Goal: Information Seeking & Learning: Learn about a topic

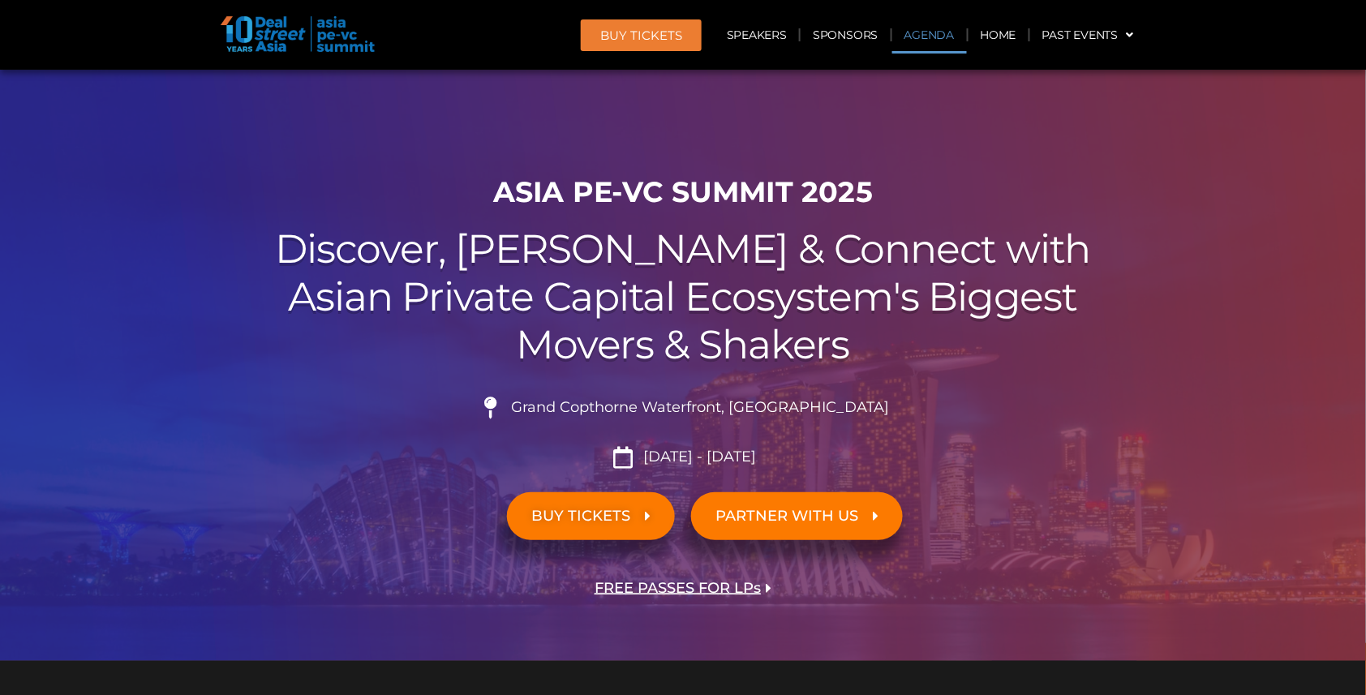
click at [938, 34] on link "Agenda" at bounding box center [929, 34] width 75 height 37
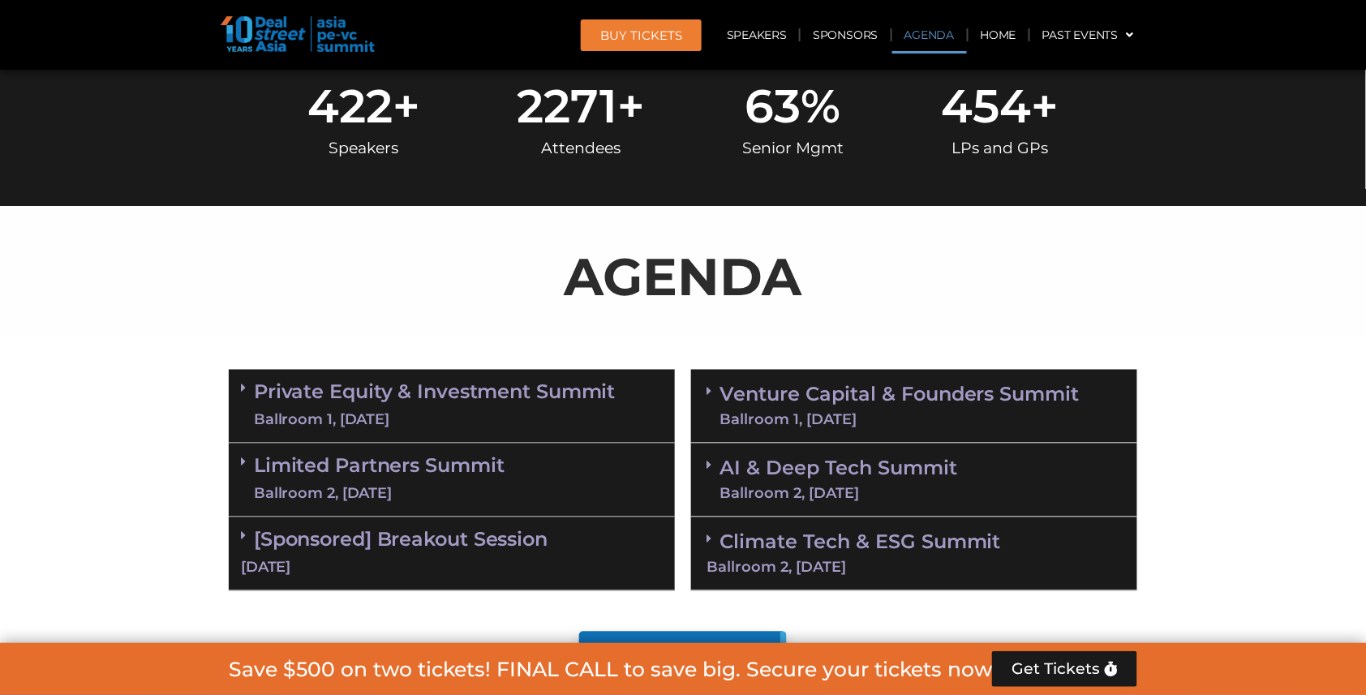
scroll to position [841, 0]
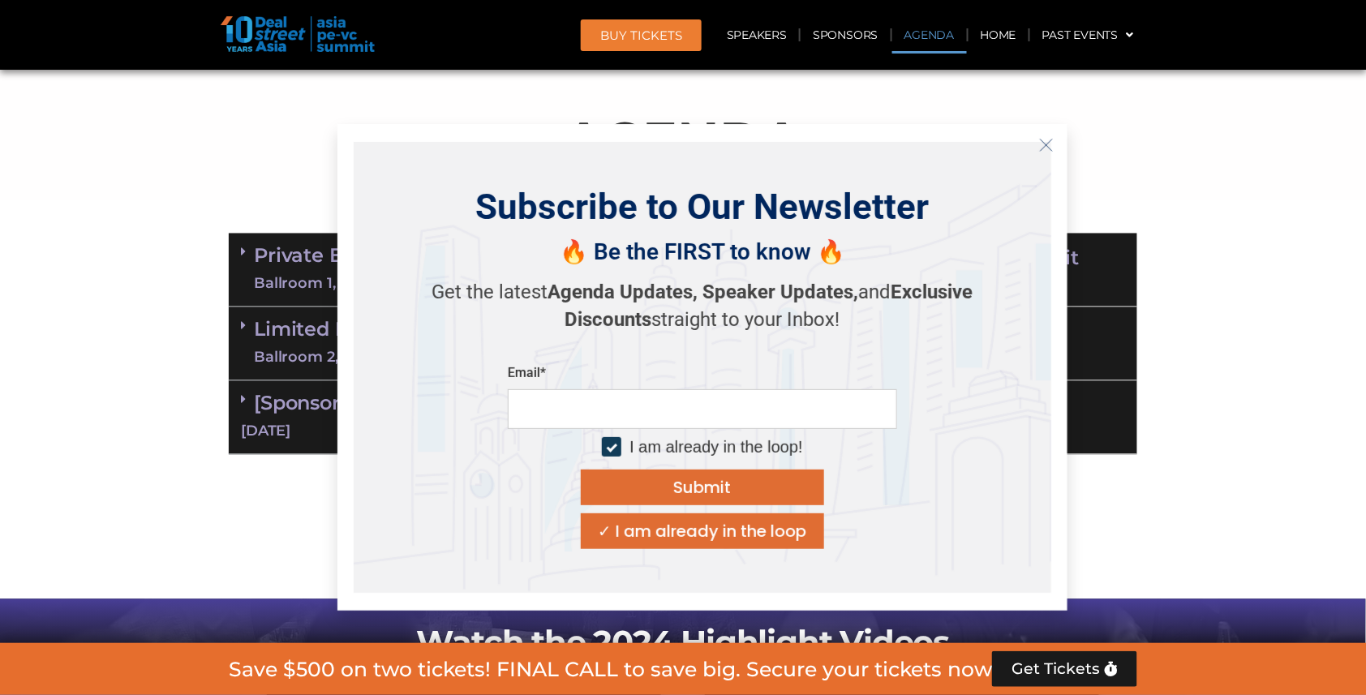
click at [1039, 149] on icon "Close" at bounding box center [1046, 145] width 15 height 15
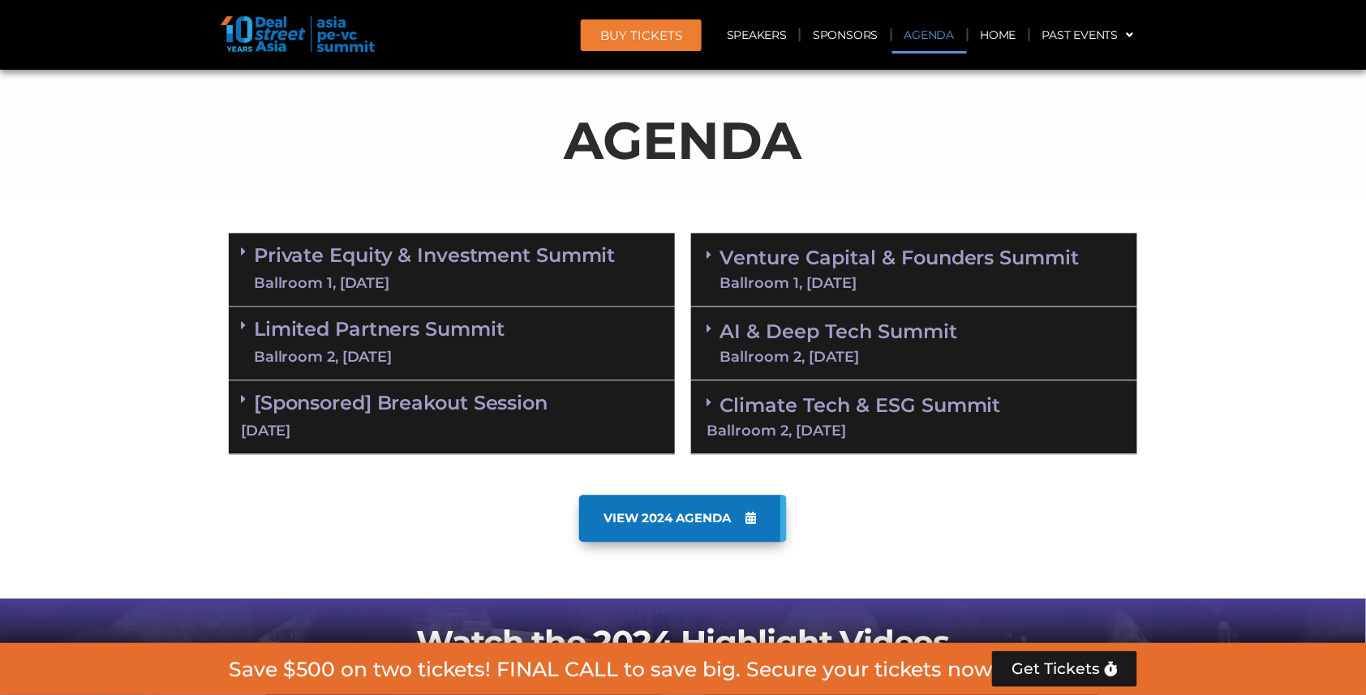
click at [912, 256] on link "Venture Capital & Founders​ Summit Ballroom 1, [DATE]" at bounding box center [899, 270] width 360 height 42
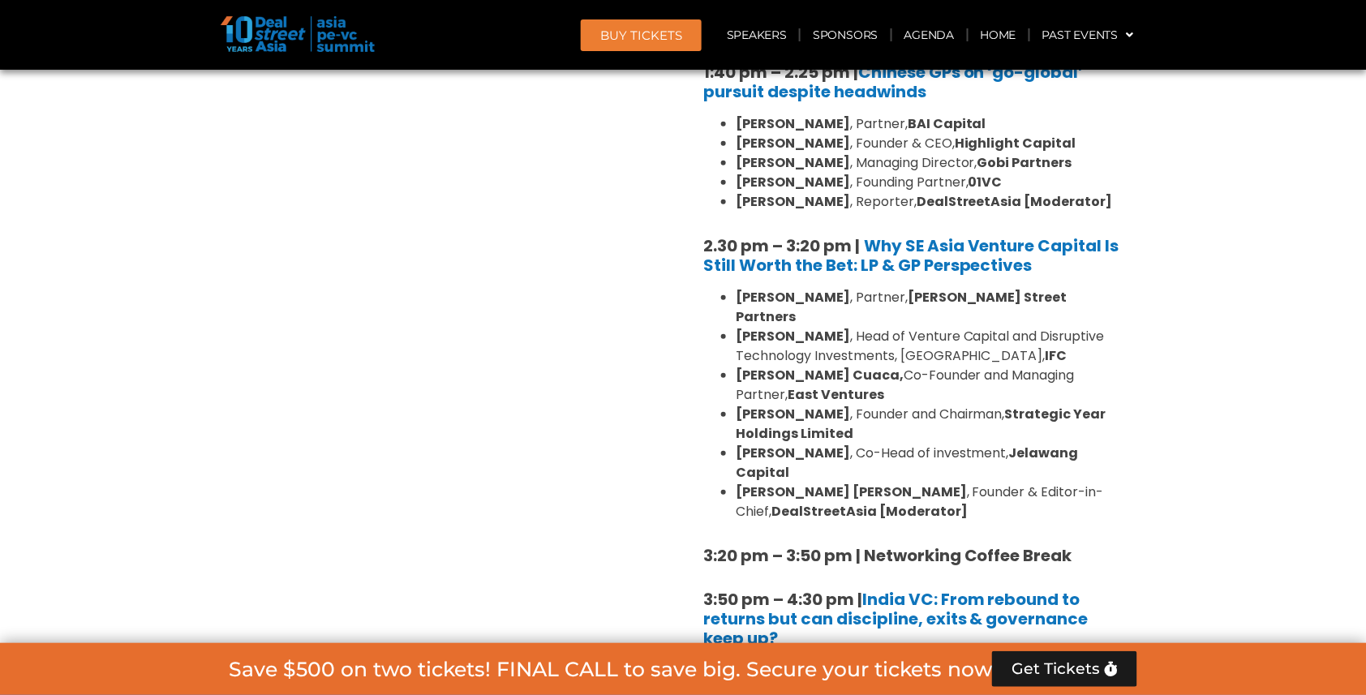
scroll to position [2166, 0]
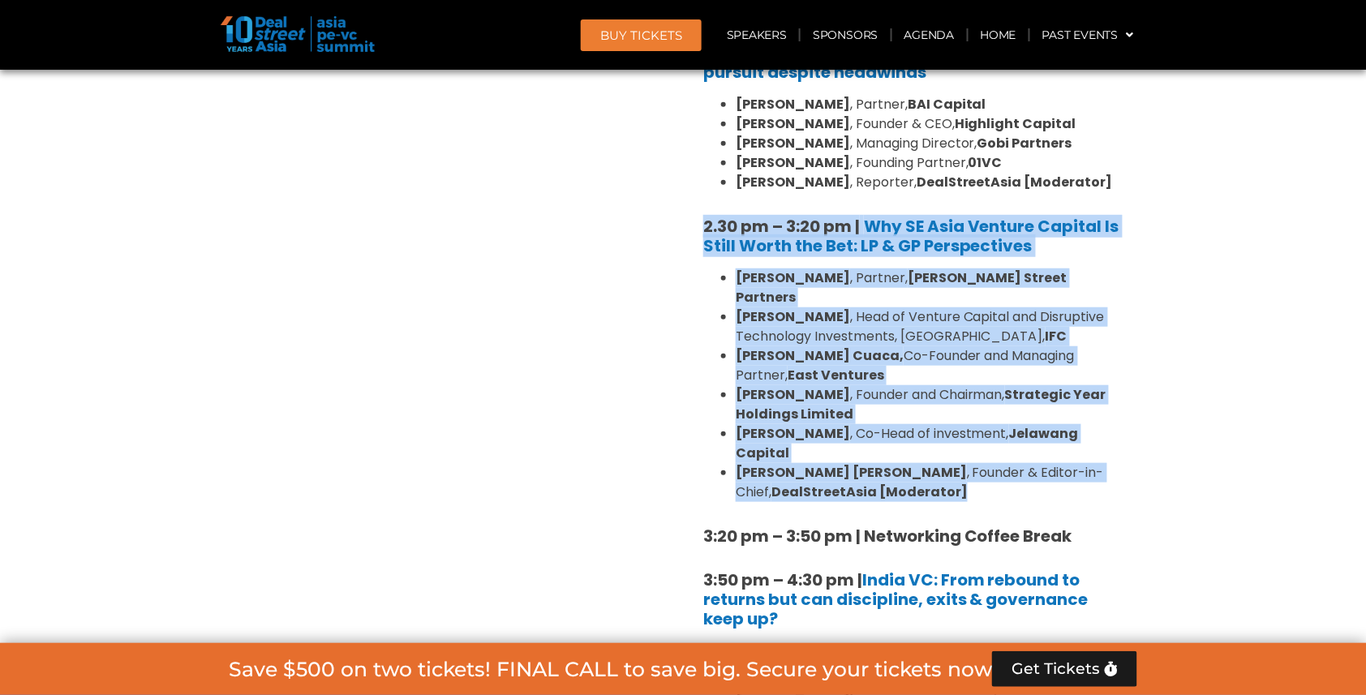
drag, startPoint x: 703, startPoint y: 141, endPoint x: 1005, endPoint y: 372, distance: 380.0
click at [1005, 372] on div "8:00 am – 9:00 am | Registration & Networking Coffee 9:00 am – 9:15 am | Welcom…" at bounding box center [914, 132] width 422 height 2228
copy div "2.30 pm – 3:20 pm | Why SE Asia Venture Capital Is Still Worth the Bet: LP & GP…"
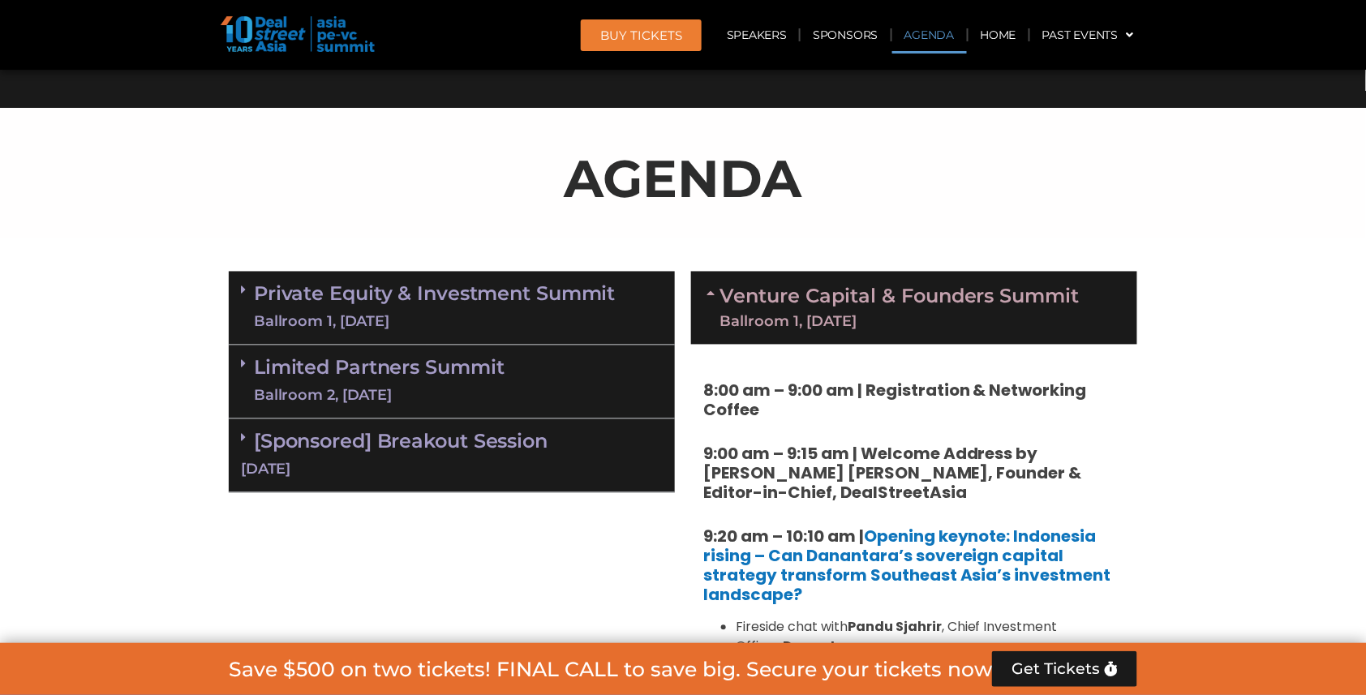
scroll to position [755, 0]
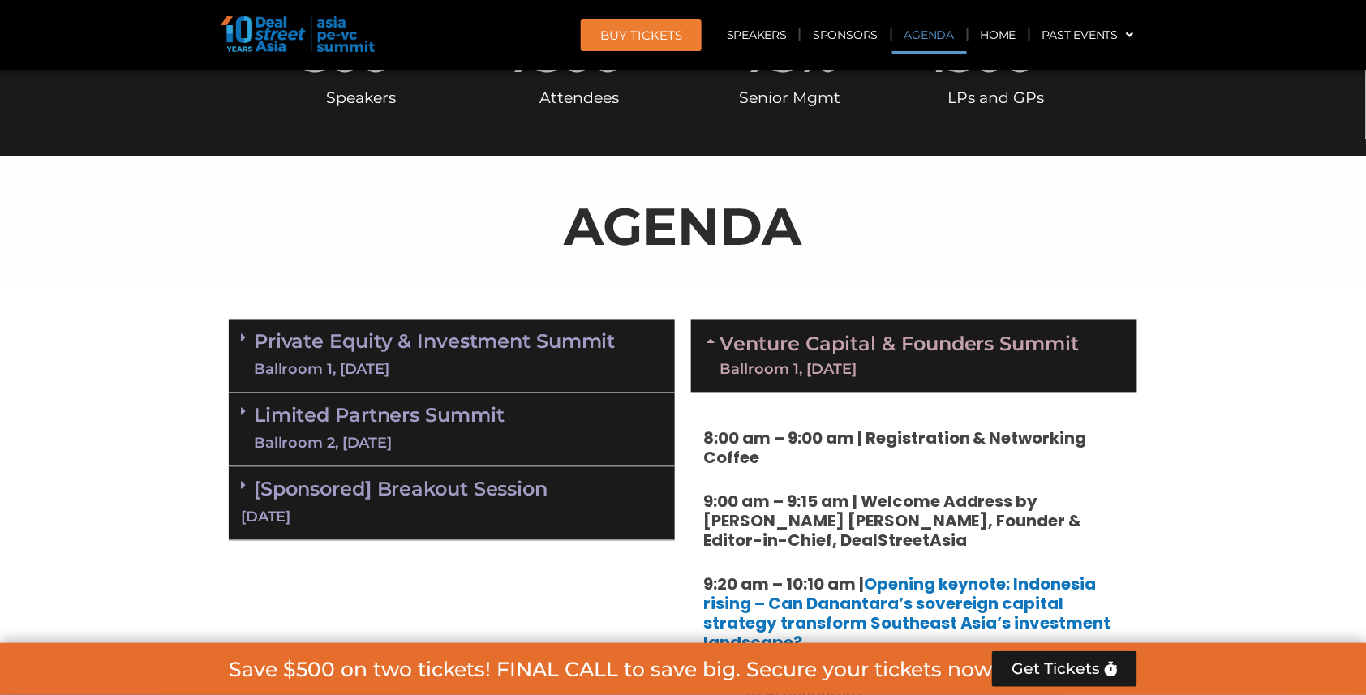
click at [366, 419] on link "Limited Partners [GEOGRAPHIC_DATA] 2, [DATE]" at bounding box center [379, 429] width 251 height 49
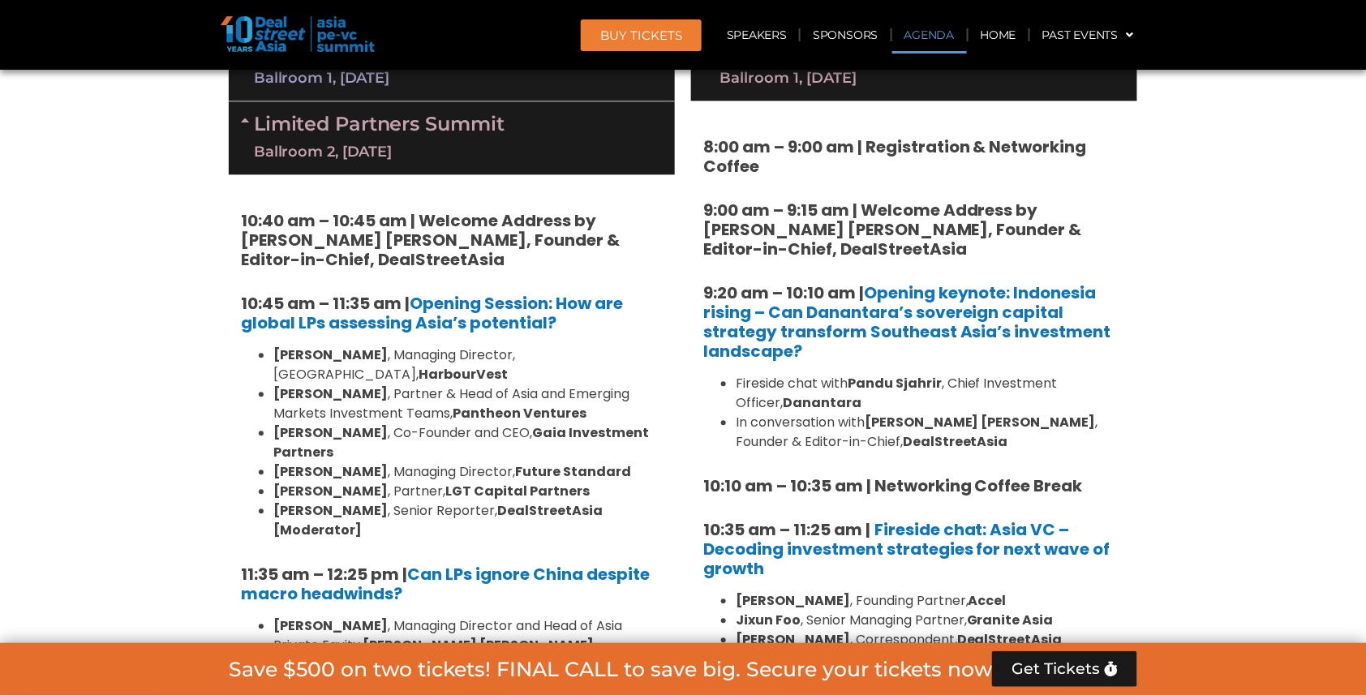
scroll to position [946, 0]
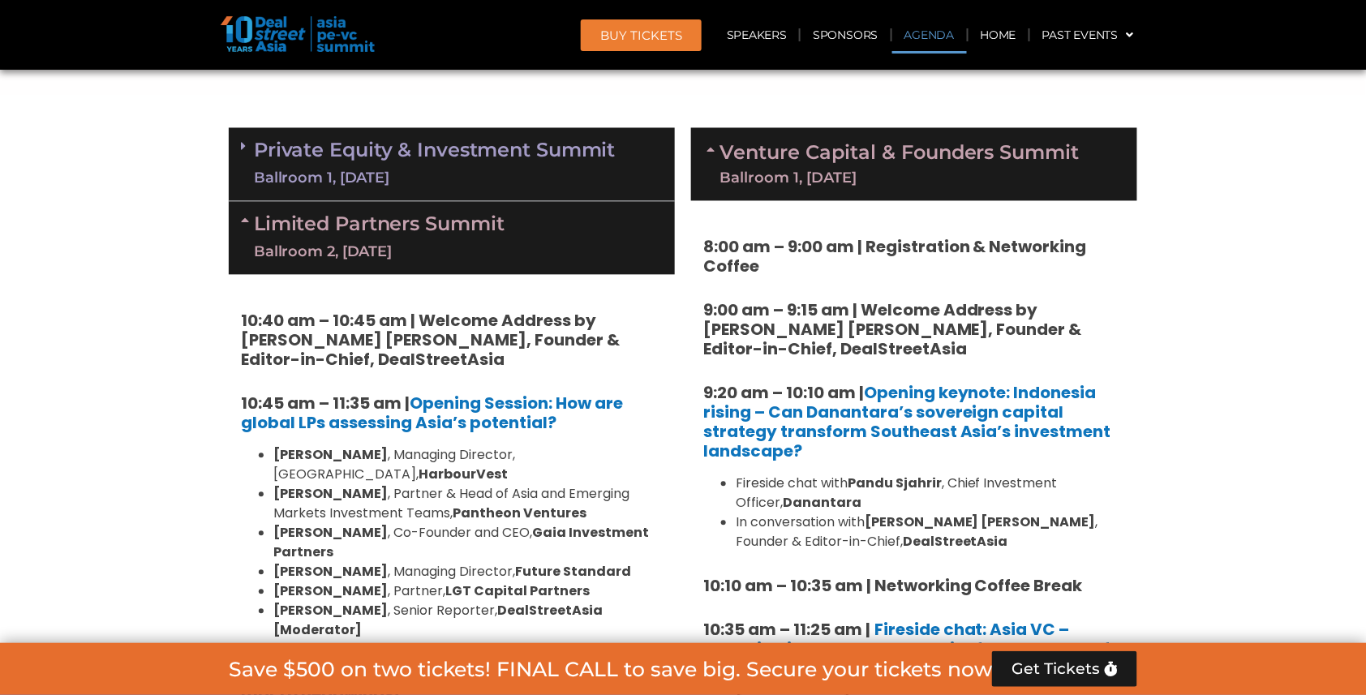
click at [347, 159] on link "Private Equity & Investment Summit Ballroom 1, [DATE]" at bounding box center [435, 164] width 362 height 49
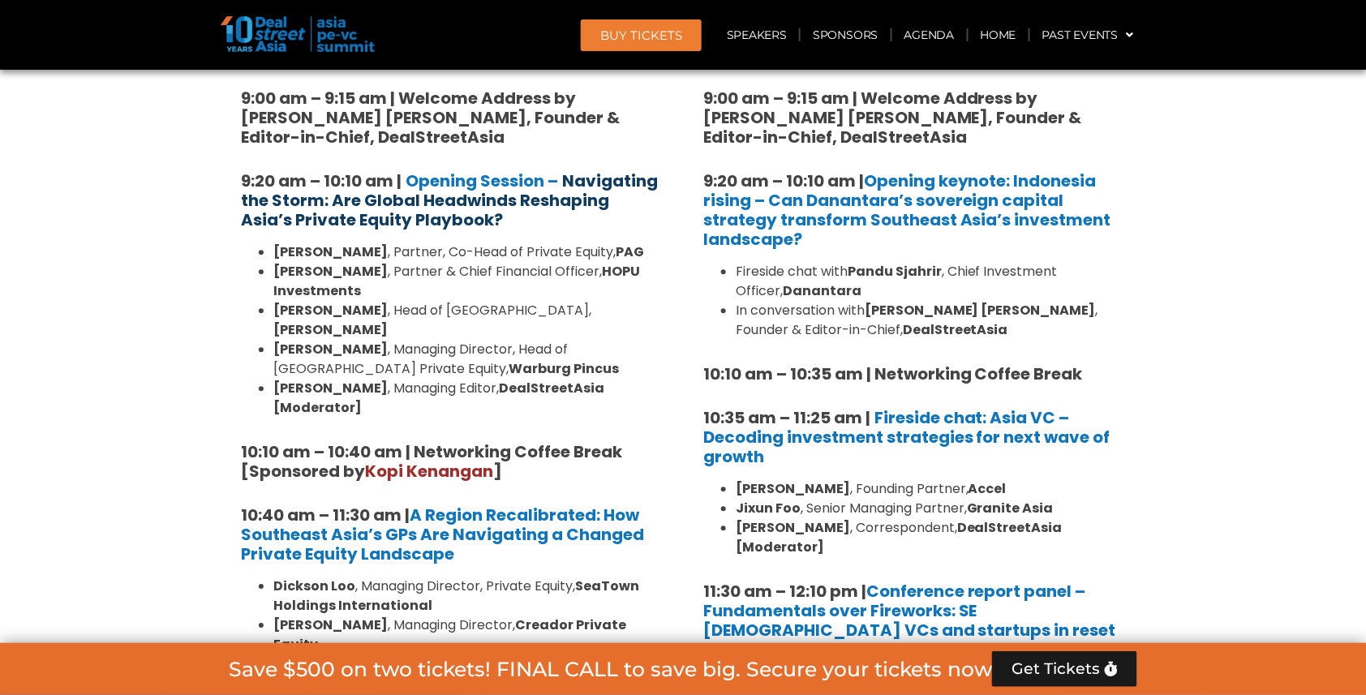
scroll to position [1283, 0]
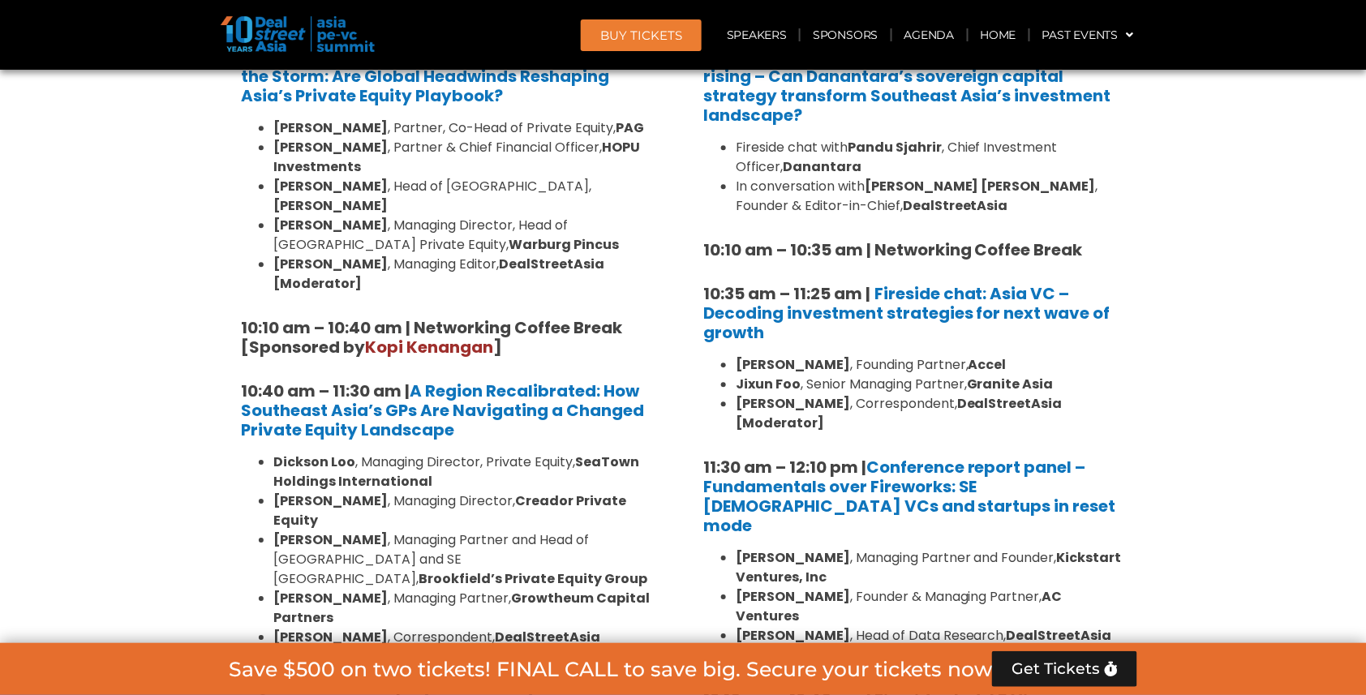
click at [402, 453] on li "[PERSON_NAME] , Managing Director, Private Equity, SeaTown Holdings Internation…" at bounding box center [467, 472] width 389 height 39
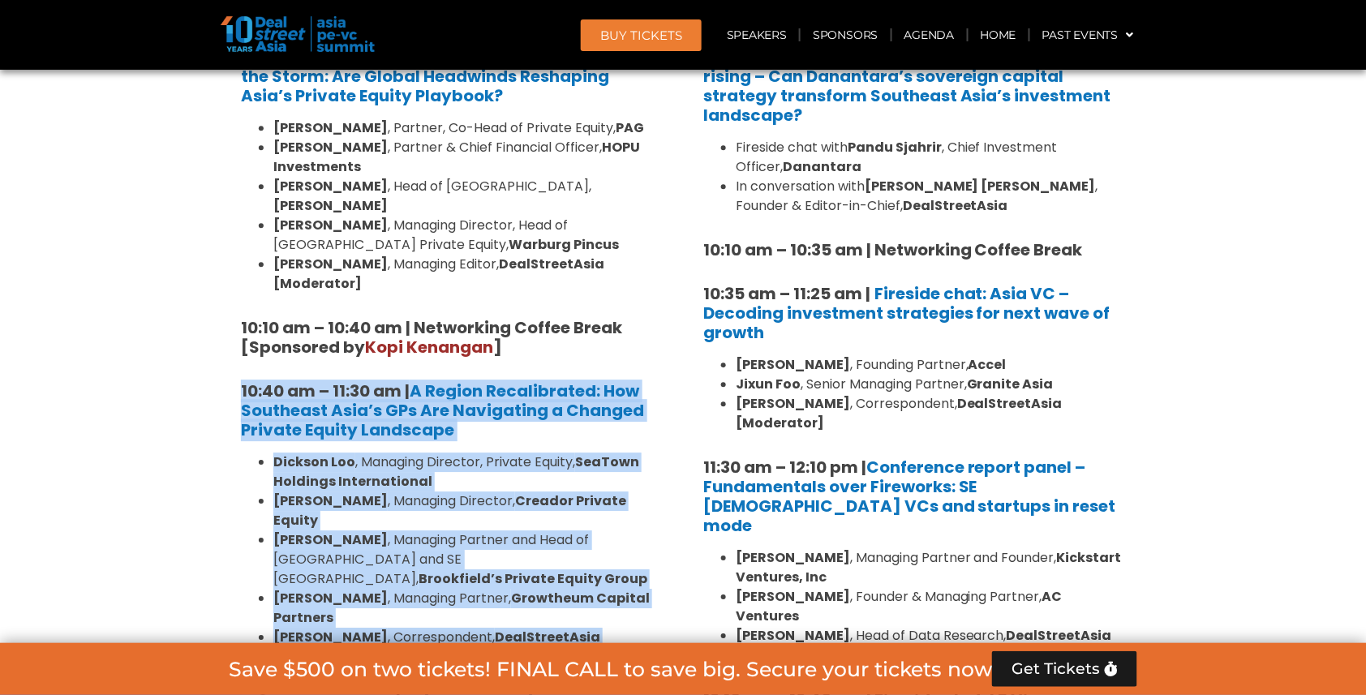
drag, startPoint x: 221, startPoint y: 321, endPoint x: 663, endPoint y: 565, distance: 504.9
copy div "10:40 am – 11:30 am | A Region Recalibrated: How Southeast Asia’s GPs Are Navig…"
click at [482, 381] on h5 "10:40 am – 11:30 am | A Region Recalibrated: How Southeast Asia’s GPs Are Navig…" at bounding box center [452, 410] width 422 height 58
drag, startPoint x: 231, startPoint y: 324, endPoint x: 661, endPoint y: 564, distance: 492.3
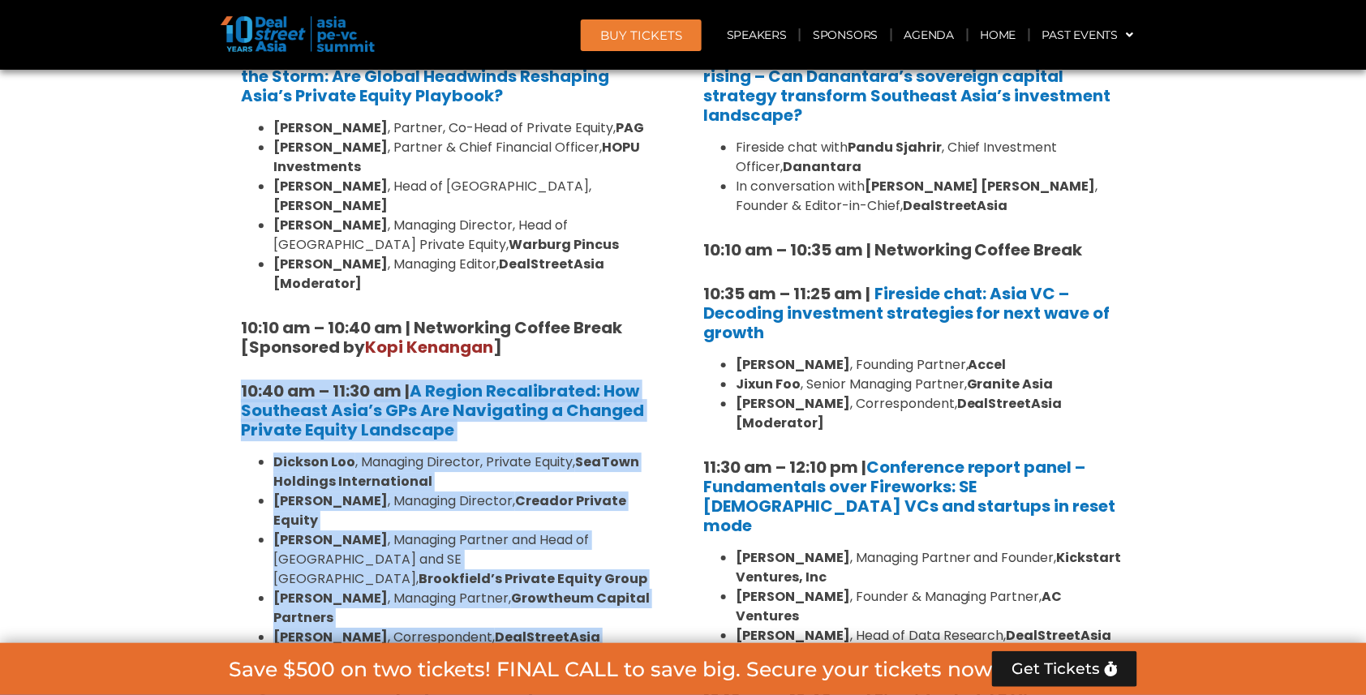
copy div "10:40 am – 11:30 am | A Region Recalibrated: How Southeast Asia’s GPs Are Navig…"
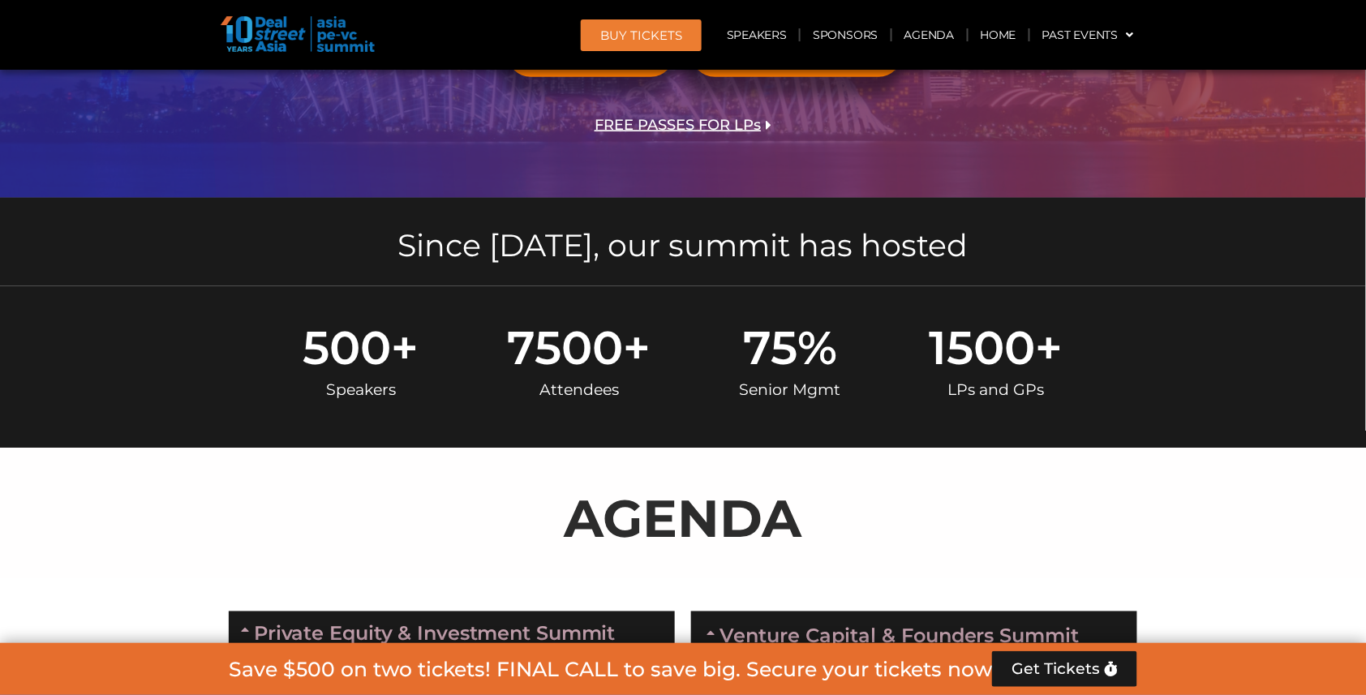
scroll to position [457, 0]
